Goal: Task Accomplishment & Management: Complete application form

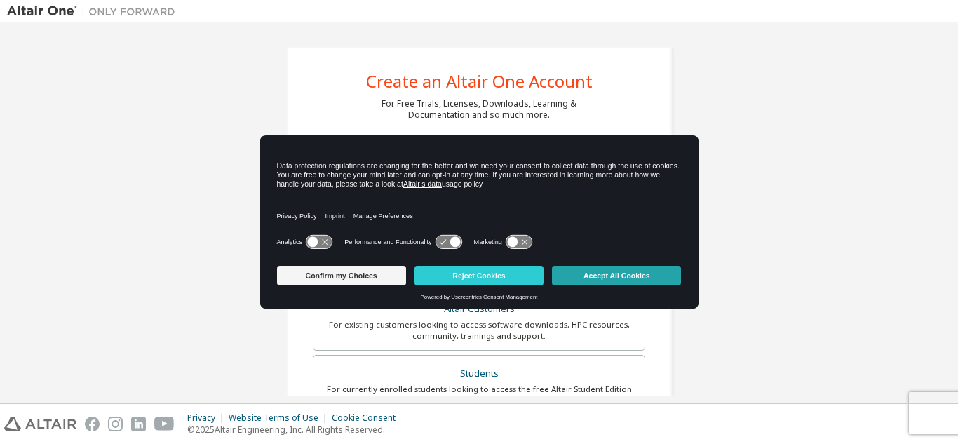
click at [629, 266] on button "Accept All Cookies" at bounding box center [616, 276] width 129 height 20
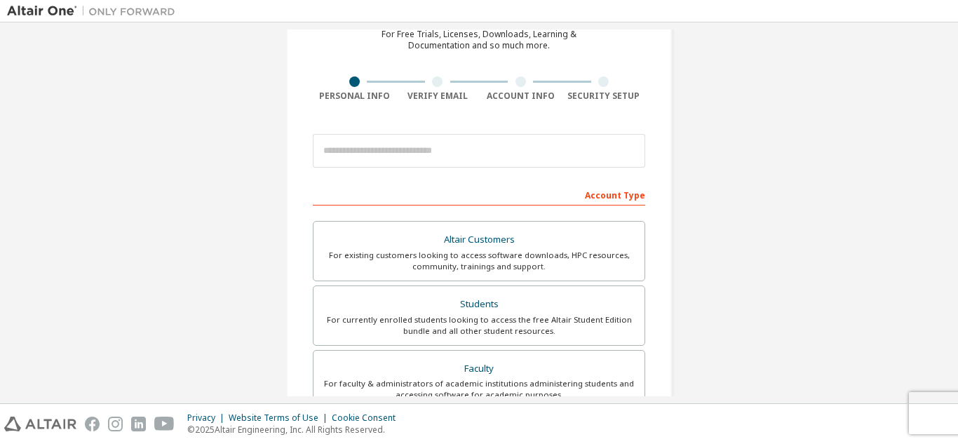
scroll to position [135, 0]
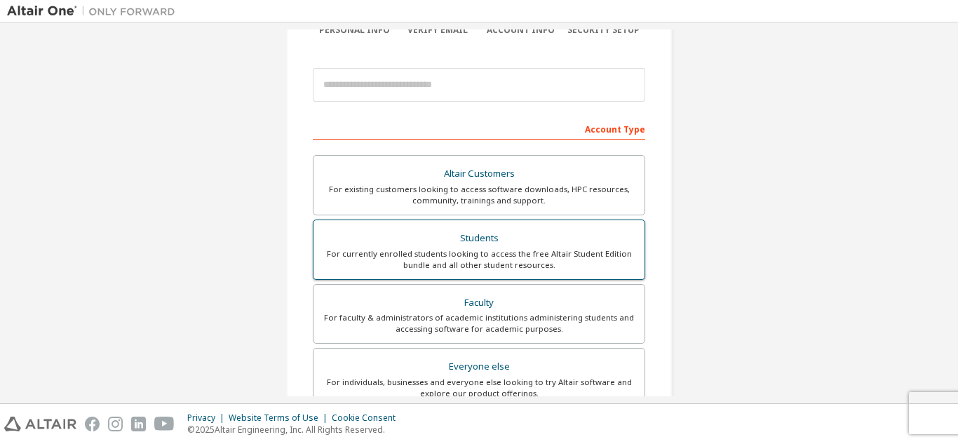
click at [507, 248] on div "For currently enrolled students looking to access the free Altair Student Editi…" at bounding box center [479, 259] width 314 height 22
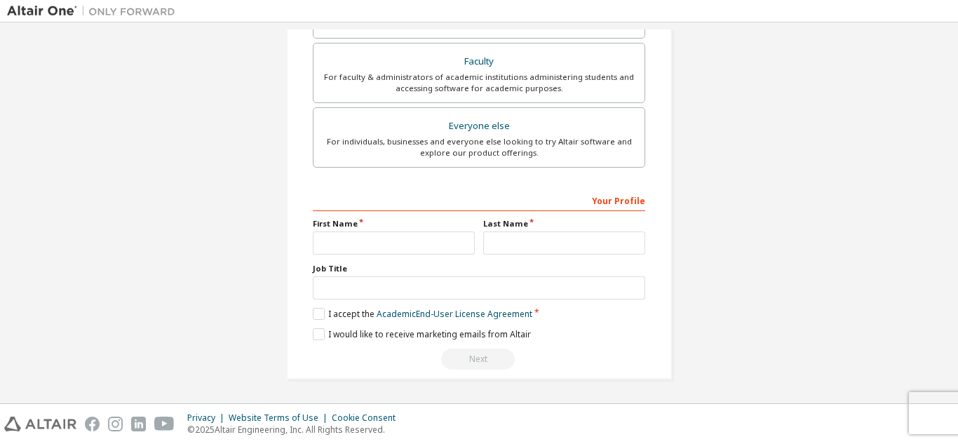
scroll to position [412, 0]
click at [354, 252] on input "text" at bounding box center [394, 242] width 162 height 23
type input "*******"
type input "****"
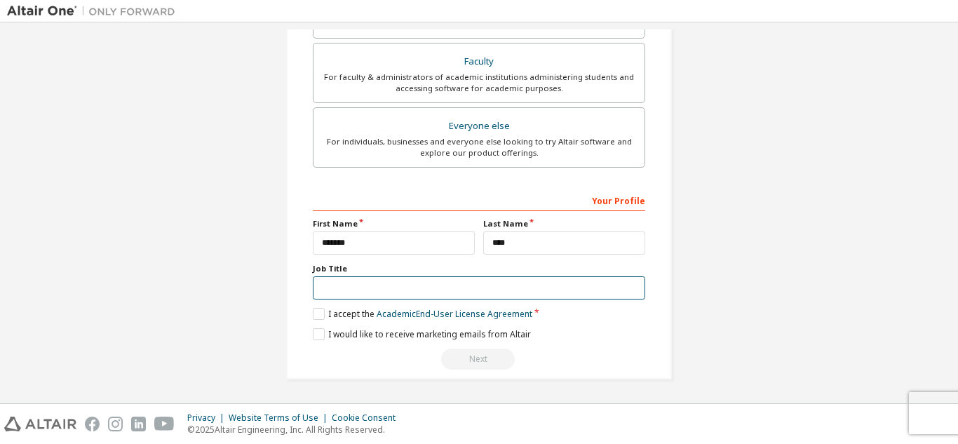
click at [429, 287] on input "text" at bounding box center [479, 287] width 332 height 23
type input "*******"
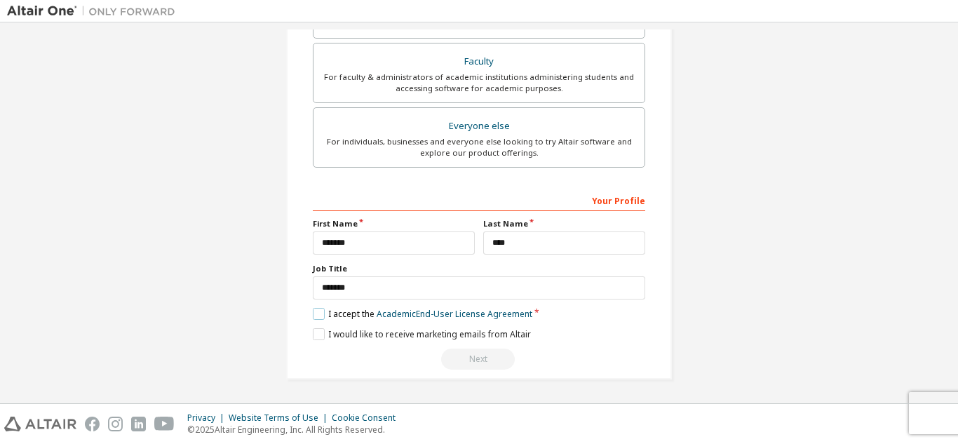
click at [314, 316] on label "I accept the Academic End-User License Agreement" at bounding box center [422, 314] width 219 height 12
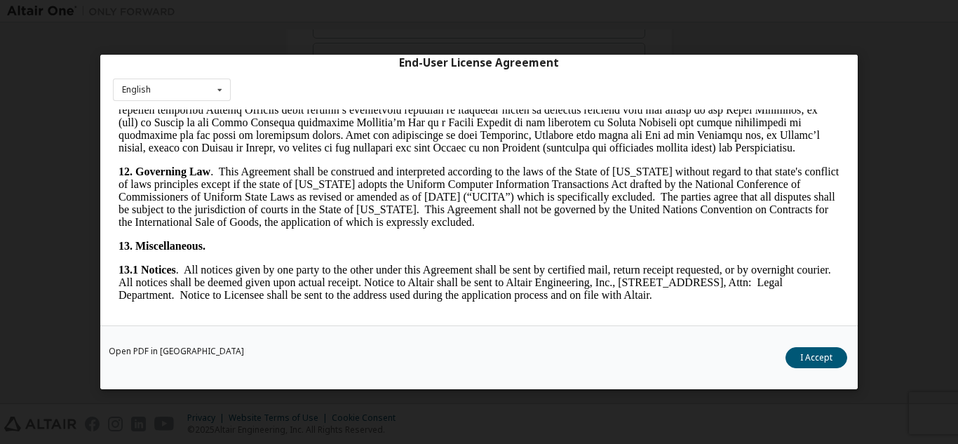
scroll to position [2328, 0]
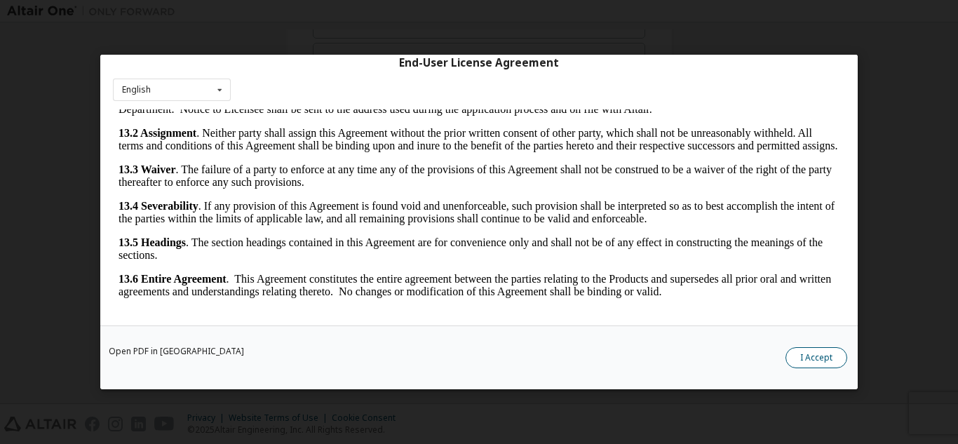
click at [815, 353] on button "I Accept" at bounding box center [816, 357] width 62 height 21
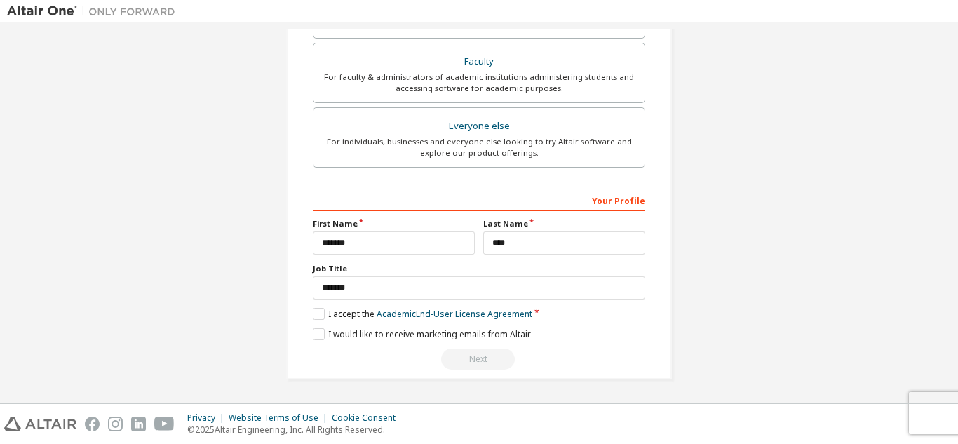
click at [482, 355] on div "Next" at bounding box center [479, 358] width 332 height 21
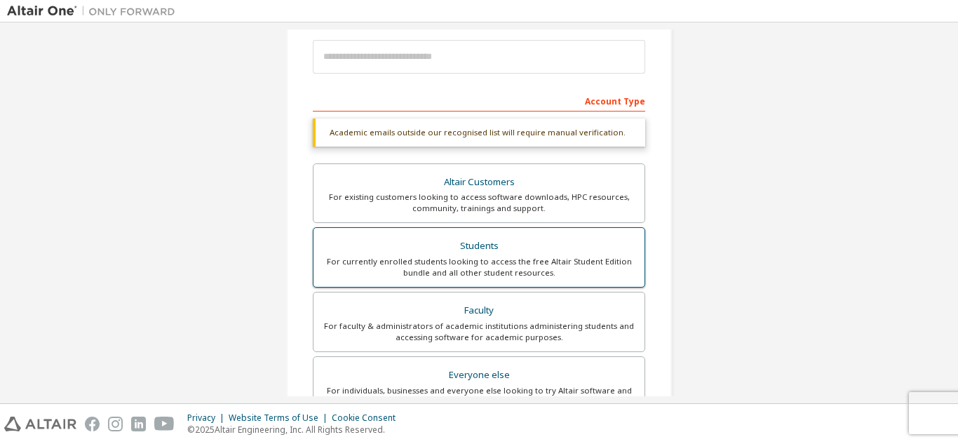
scroll to position [412, 0]
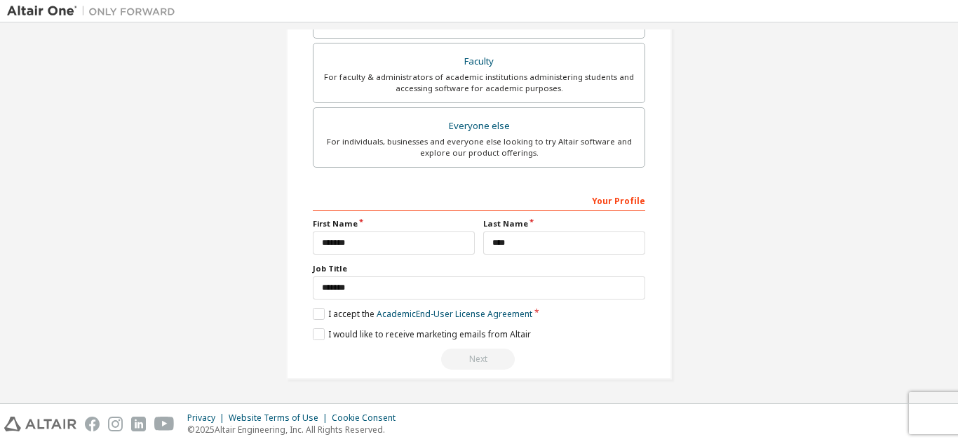
click at [479, 359] on div "Next" at bounding box center [479, 358] width 332 height 21
click at [539, 237] on input "****" at bounding box center [564, 242] width 162 height 23
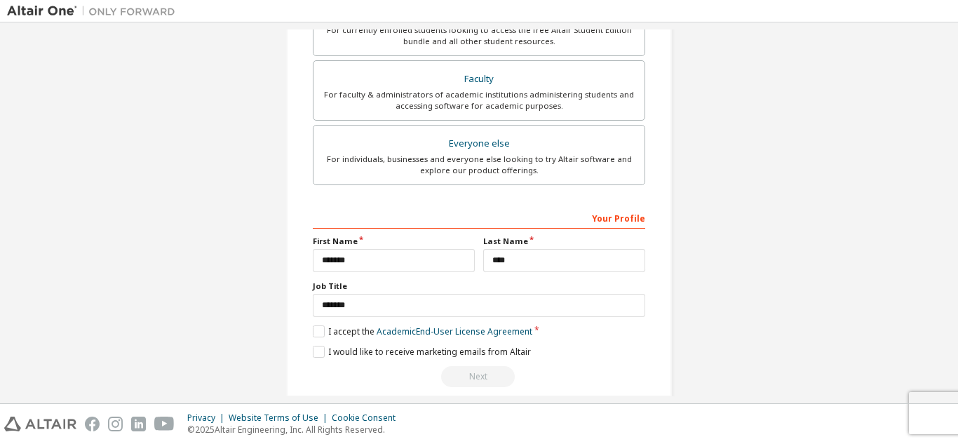
click at [683, 165] on div "Create an Altair One Account For Free Trials, Licenses, Downloads, Learning & D…" at bounding box center [478, 24] width 419 height 779
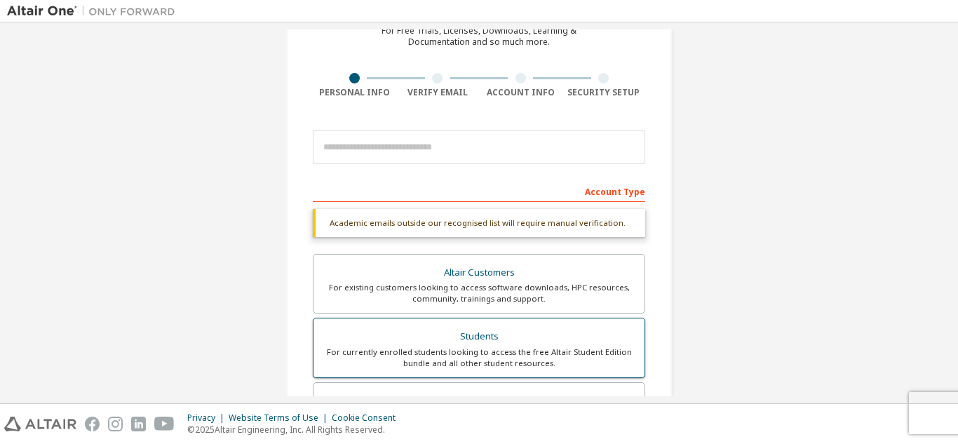
scroll to position [74, 0]
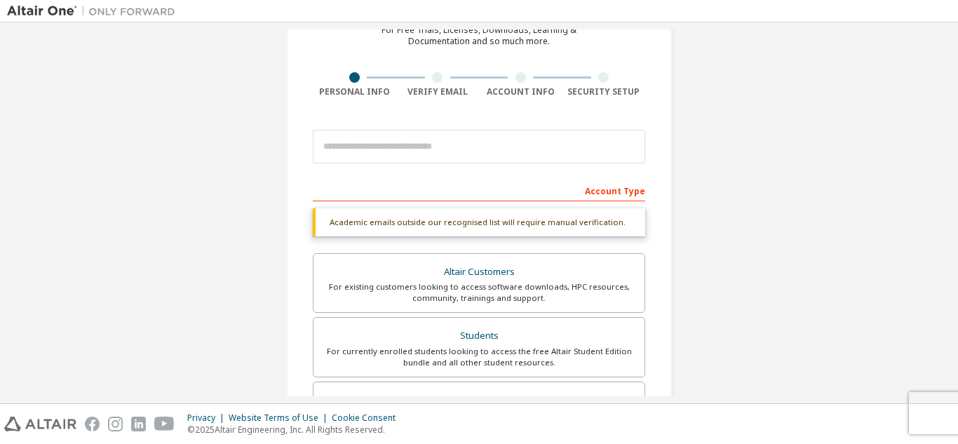
click at [551, 211] on div "Academic emails outside our recognised list will require manual verification." at bounding box center [479, 222] width 332 height 28
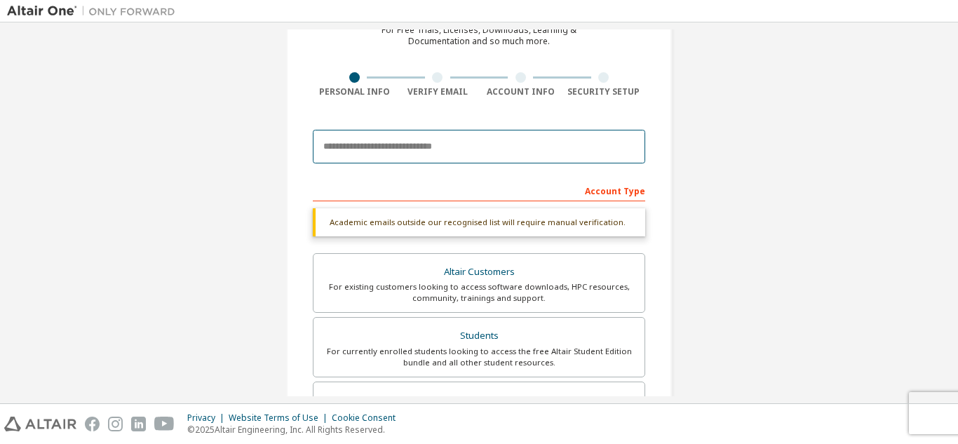
click at [508, 139] on input "email" at bounding box center [479, 147] width 332 height 34
type input "**********"
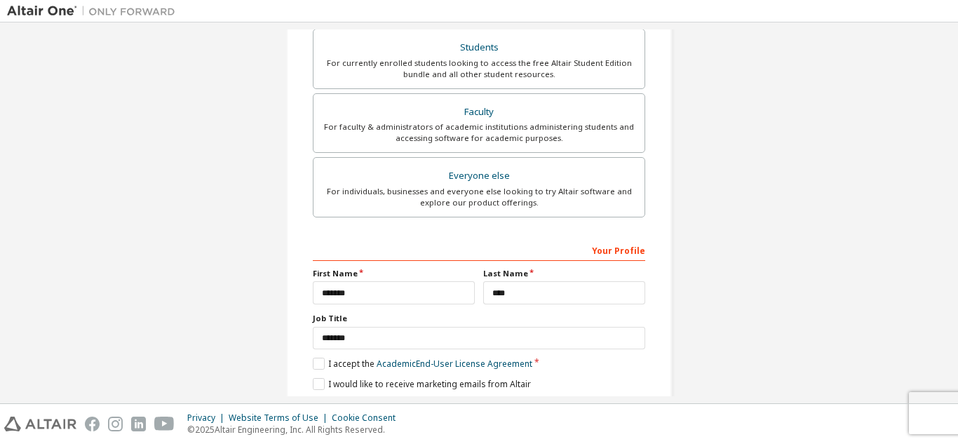
scroll to position [376, 0]
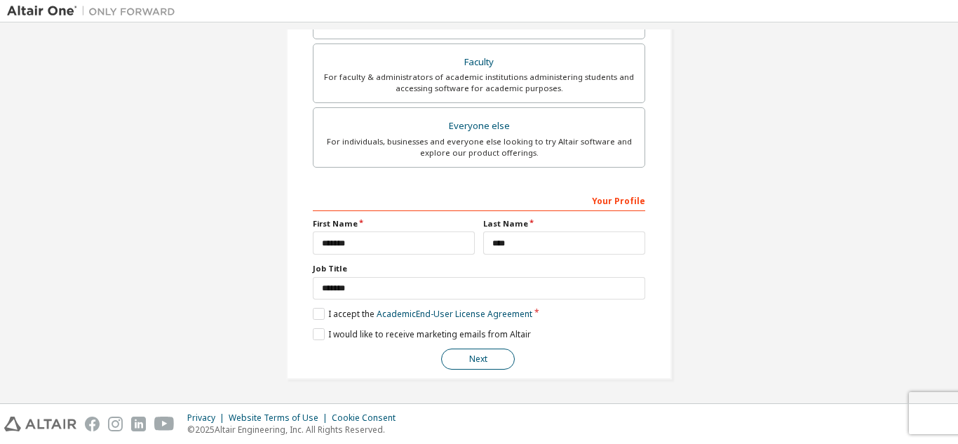
click at [493, 362] on button "Next" at bounding box center [478, 358] width 74 height 21
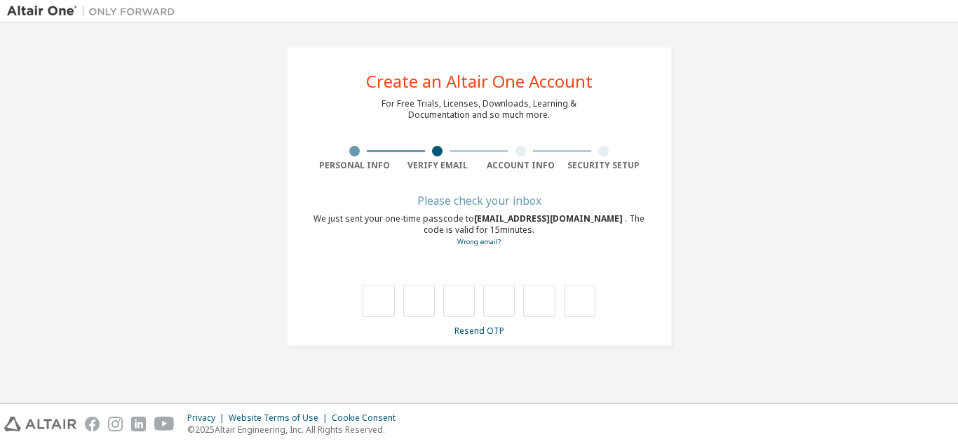
scroll to position [0, 0]
type input "*"
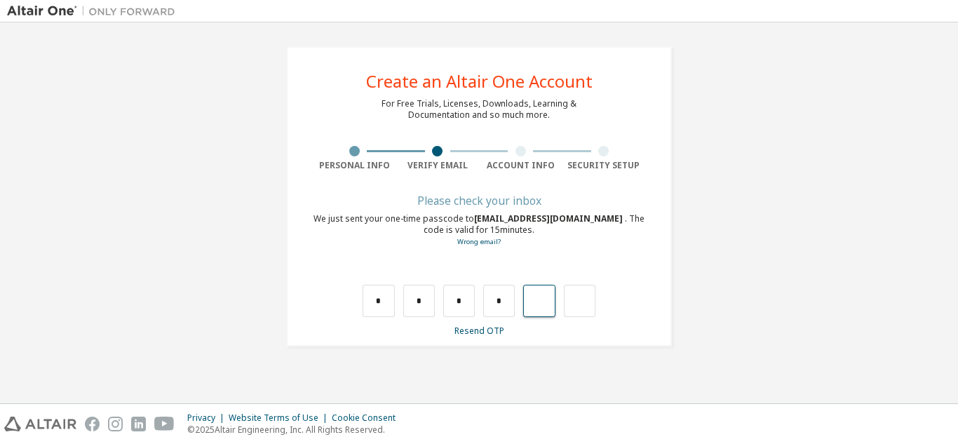
type input "*"
